Goal: Book appointment/travel/reservation

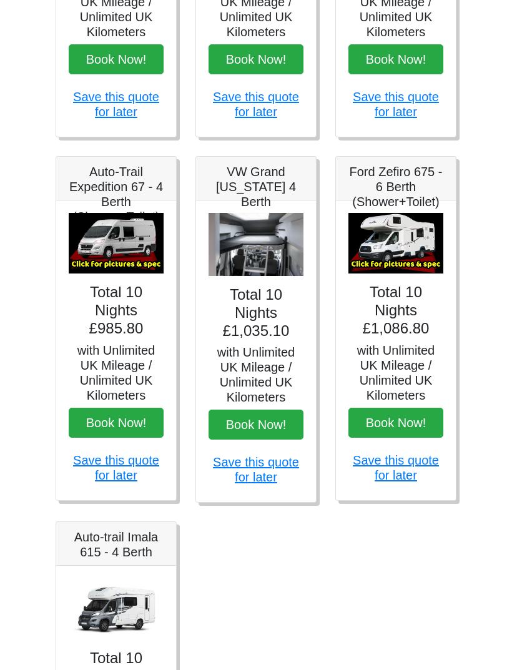
scroll to position [399, 0]
click at [265, 191] on h5 "VW Grand [US_STATE] 4 Berth" at bounding box center [256, 187] width 95 height 45
click at [271, 325] on h4 "Total 10 Nights £1,035.10" at bounding box center [256, 314] width 95 height 54
click at [255, 192] on h5 "VW Grand [US_STATE] 4 Berth" at bounding box center [256, 187] width 95 height 45
click at [257, 257] on img at bounding box center [256, 245] width 95 height 63
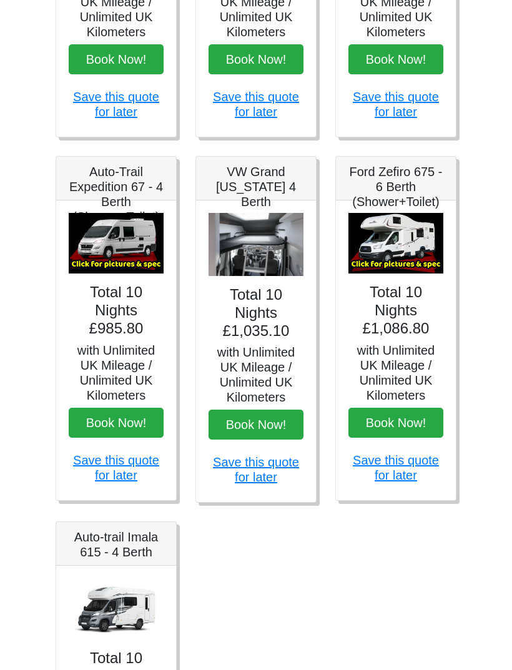
click at [262, 195] on h5 "VW Grand [US_STATE] 4 Berth" at bounding box center [256, 187] width 95 height 45
click at [269, 369] on h5 "with Unlimited UK Mileage / Unlimited UK Kilometers" at bounding box center [256, 375] width 95 height 60
click at [250, 262] on img at bounding box center [256, 245] width 95 height 63
click at [265, 306] on h4 "Total 10 Nights £1,035.10" at bounding box center [256, 314] width 95 height 54
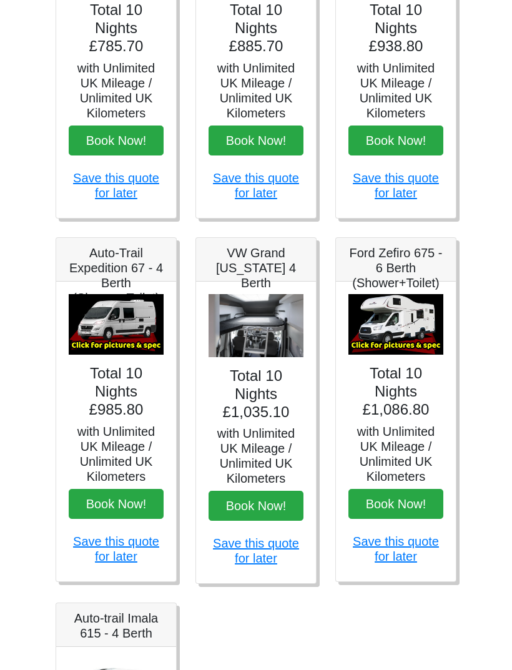
scroll to position [319, 0]
click at [276, 501] on button "Book Now!" at bounding box center [256, 506] width 95 height 30
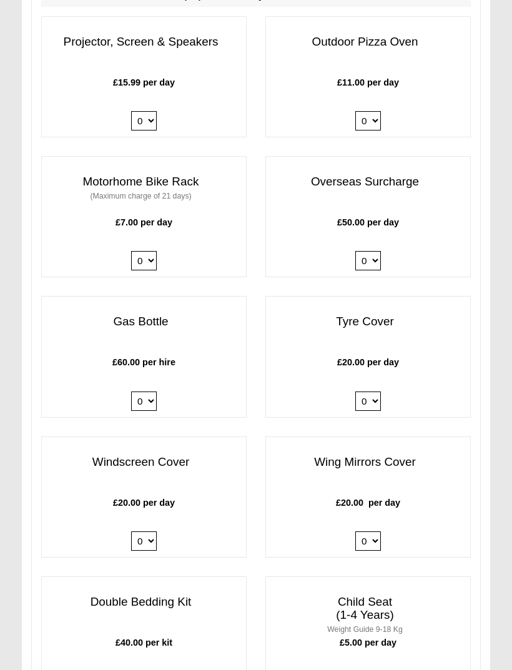
scroll to position [1320, 0]
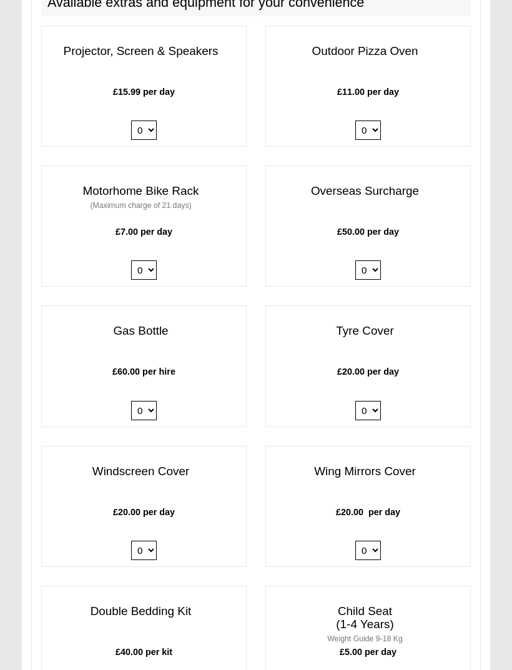
click at [141, 401] on select "0 1" at bounding box center [144, 410] width 26 height 19
select select "Gas Bottle x QTY 1 @ 60.00 GBP per hire."
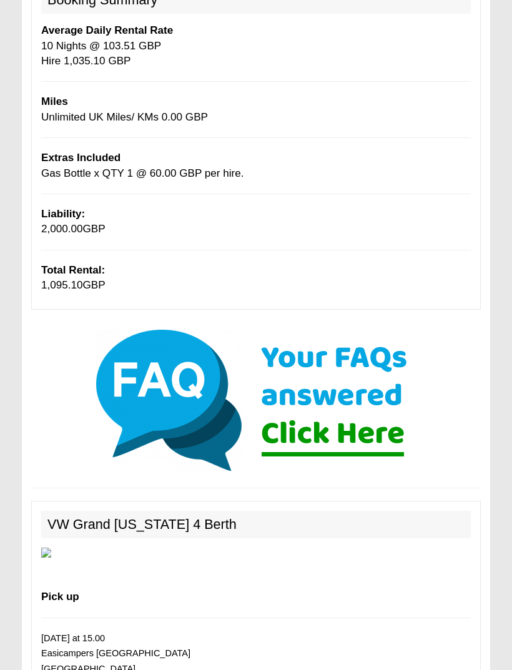
scroll to position [230, 0]
